Goal: Task Accomplishment & Management: Manage account settings

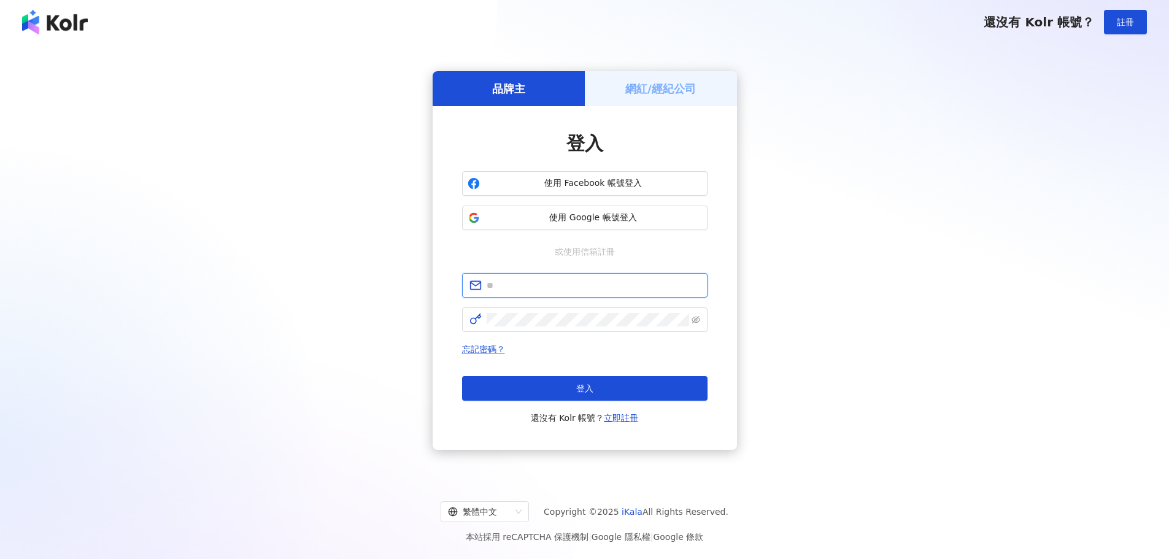
click at [552, 287] on input "text" at bounding box center [594, 285] width 214 height 13
type input "**********"
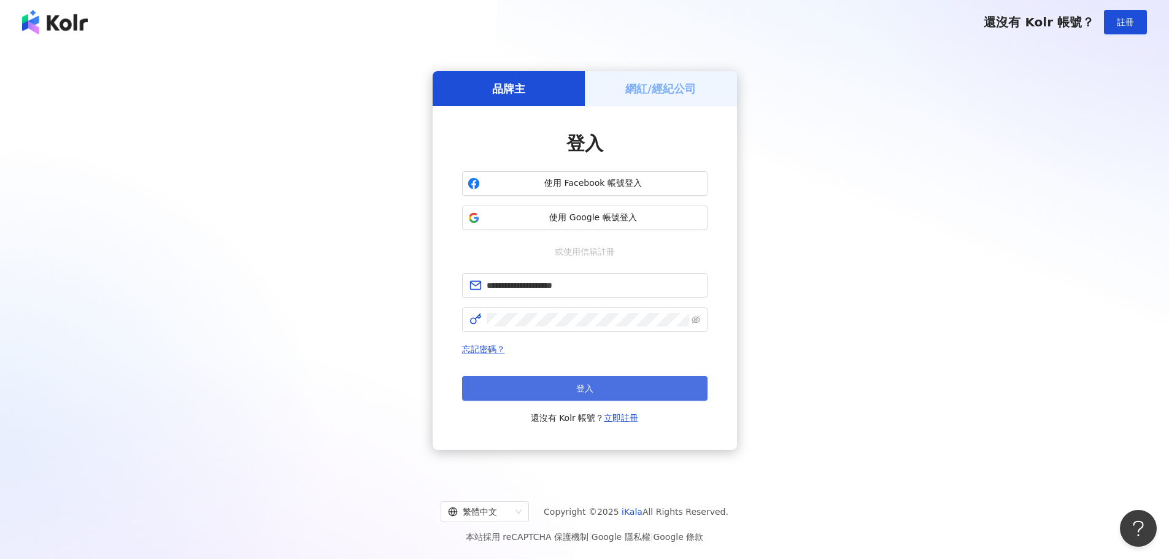
click at [655, 391] on button "登入" at bounding box center [584, 388] width 245 height 25
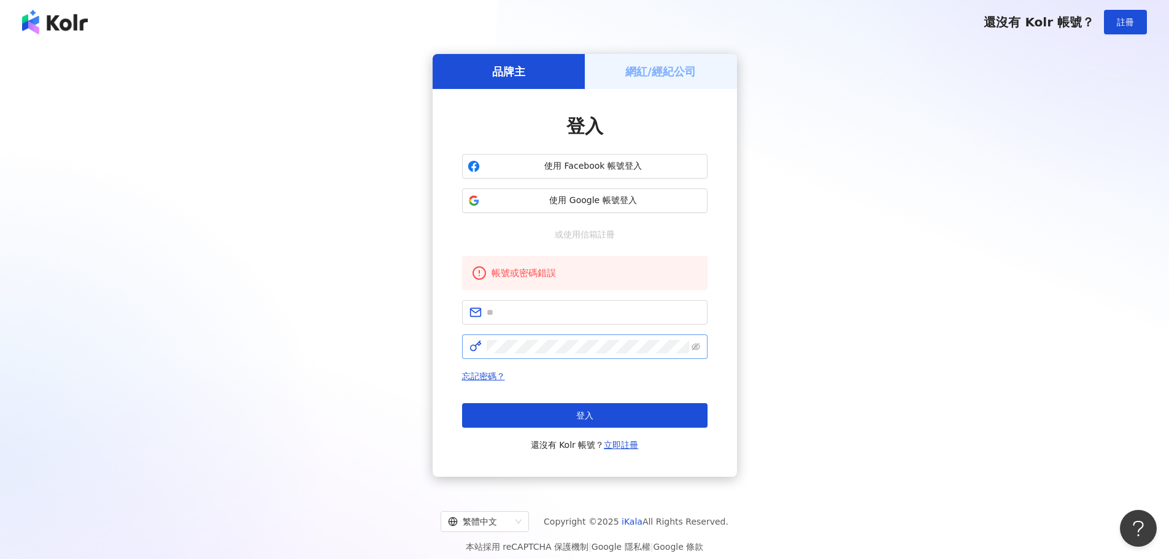
click at [698, 352] on span at bounding box center [696, 346] width 9 height 13
click at [696, 346] on icon "eye-invisible" at bounding box center [696, 346] width 9 height 7
click at [698, 346] on icon "eye" at bounding box center [696, 346] width 9 height 9
drag, startPoint x: 694, startPoint y: 346, endPoint x: 603, endPoint y: 320, distance: 94.6
click at [694, 349] on icon "eye-invisible" at bounding box center [696, 346] width 9 height 7
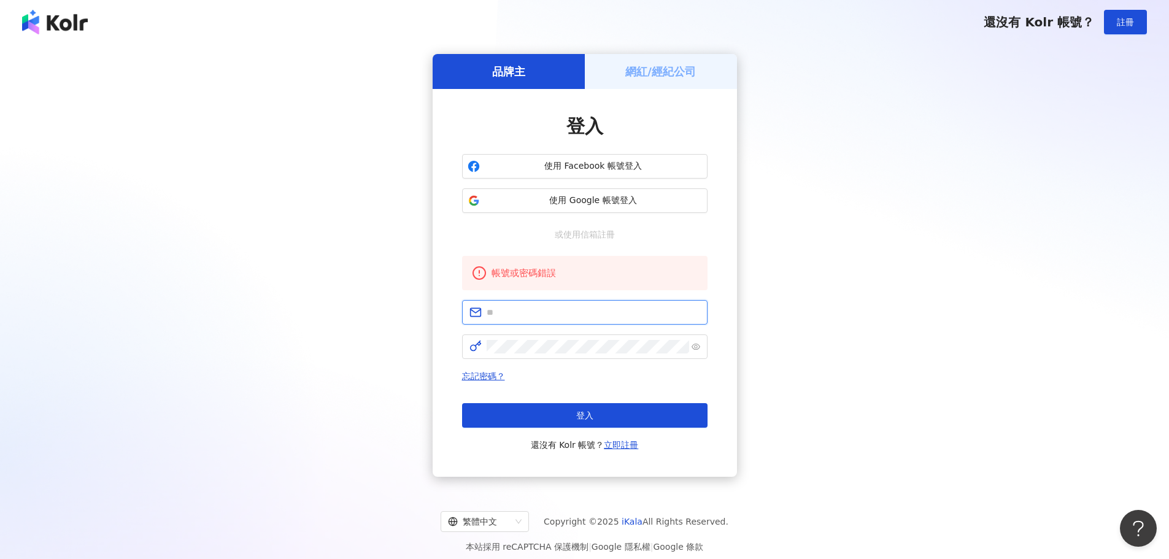
click at [564, 312] on input "text" at bounding box center [594, 312] width 214 height 13
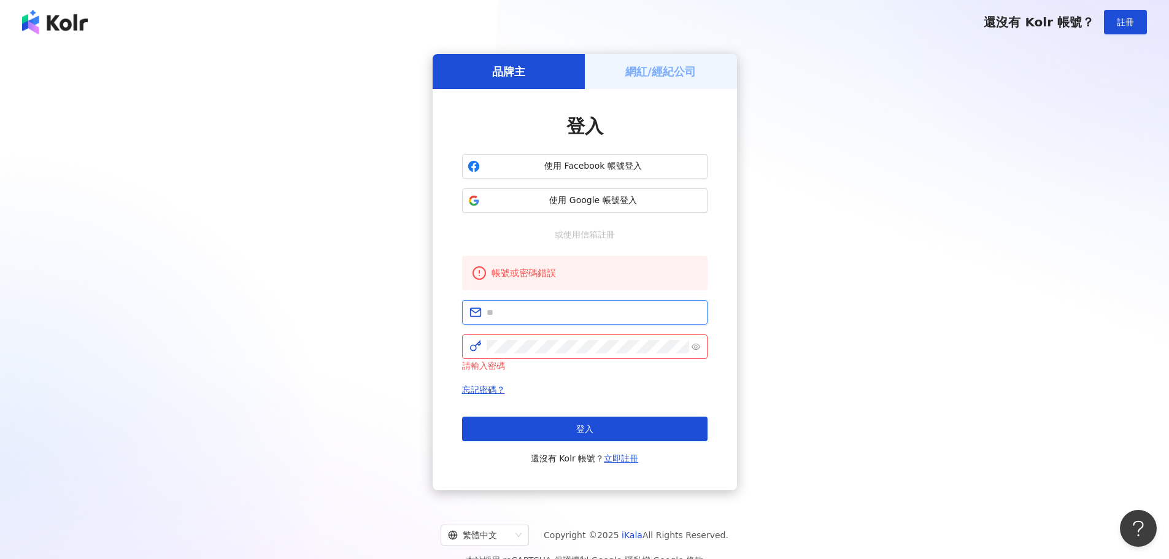
type input "**********"
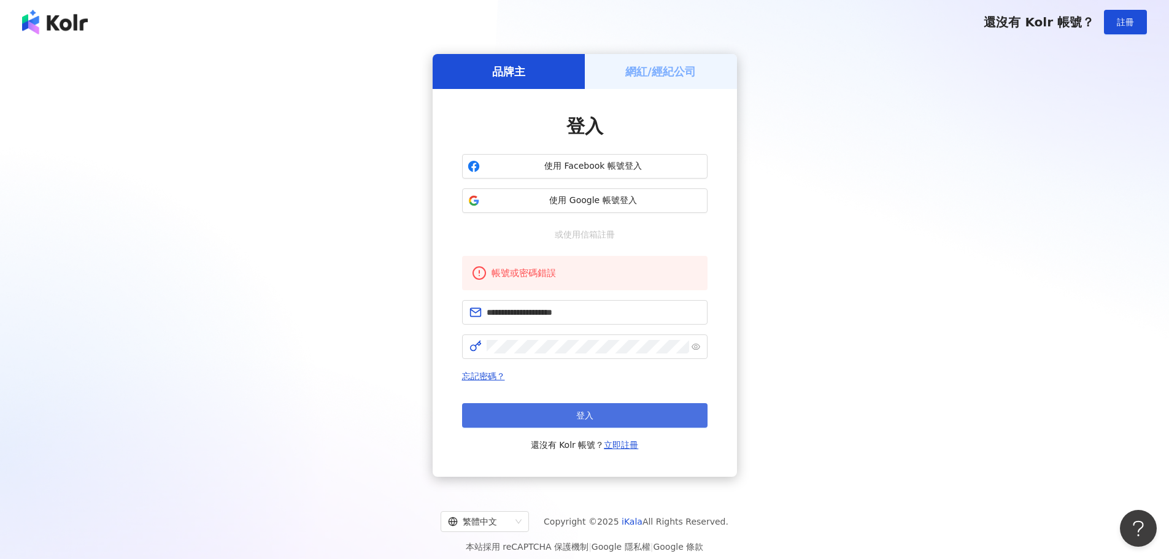
click at [572, 431] on div "登入 還沒有 Kolr 帳號？ 立即註冊" at bounding box center [584, 427] width 245 height 49
click at [573, 408] on button "登入" at bounding box center [584, 415] width 245 height 25
click at [572, 412] on button "登入" at bounding box center [584, 415] width 245 height 25
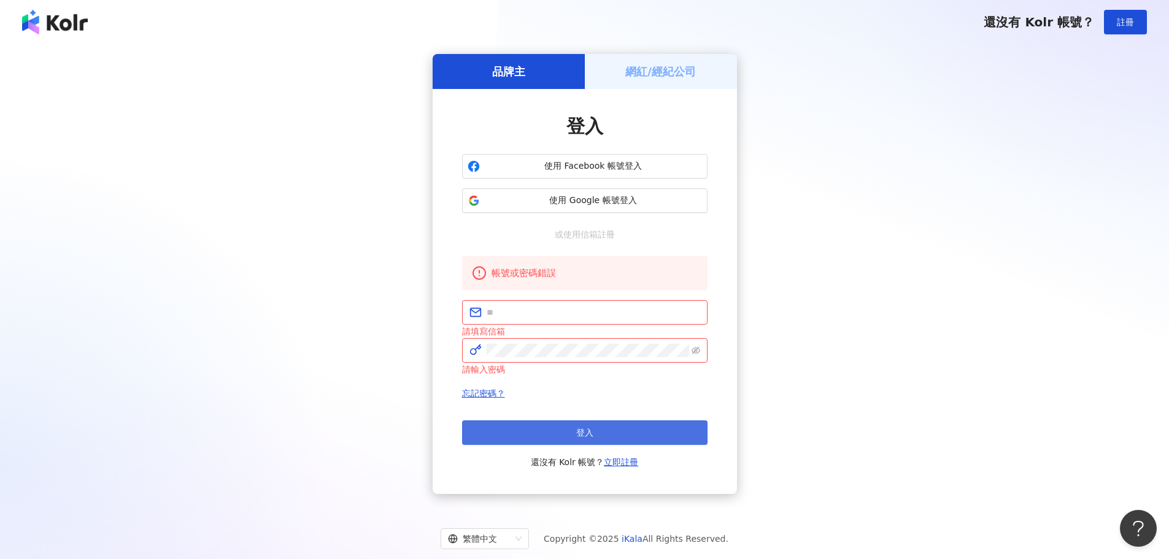
click at [584, 428] on span "登入" at bounding box center [584, 433] width 17 height 10
click at [584, 430] on span "登入" at bounding box center [584, 433] width 17 height 10
click at [999, 342] on div "品牌主 網紅/經紀公司 登入 使用 Facebook 帳號登入 使用 Google 帳號登入 或使用信箱註冊 帳號或密碼錯誤 請填寫信箱 請輸入密碼 忘記密碼…" at bounding box center [584, 274] width 1139 height 440
click at [354, 296] on div "品牌主 網紅/經紀公司 登入 使用 Facebook 帳號登入 使用 Google 帳號登入 或使用信箱註冊 帳號或密碼錯誤 請填寫信箱 請輸入密碼 忘記密碼…" at bounding box center [584, 274] width 1139 height 440
